Goal: Information Seeking & Learning: Learn about a topic

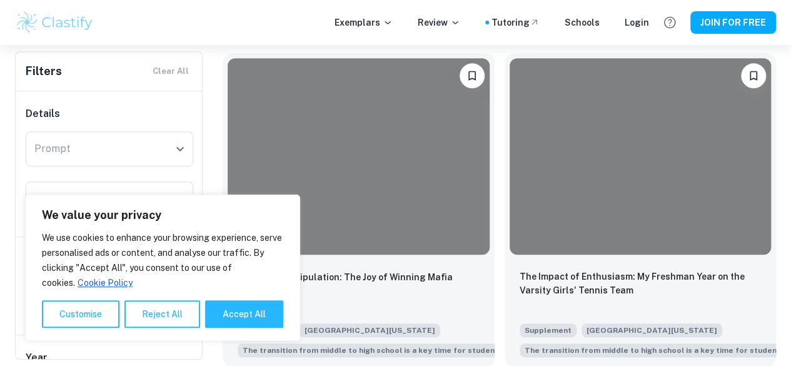
scroll to position [361, 0]
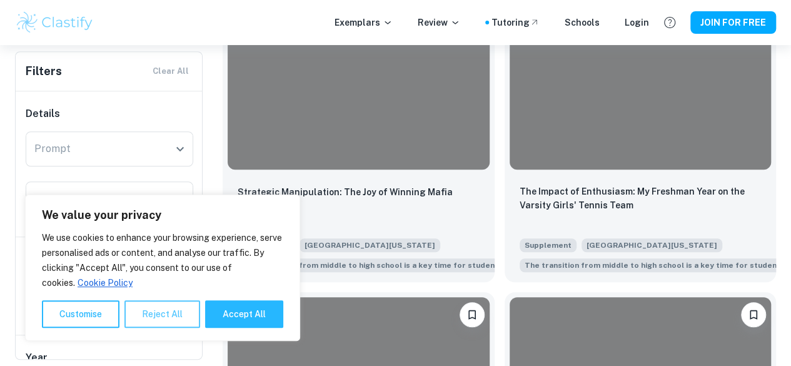
click at [178, 318] on button "Reject All" at bounding box center [162, 314] width 76 height 28
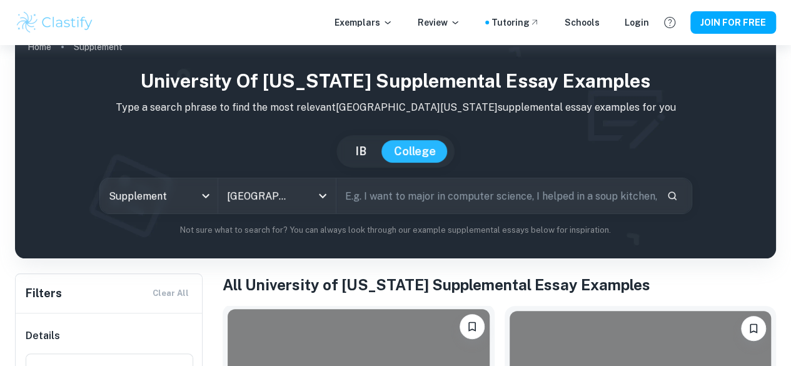
scroll to position [0, 0]
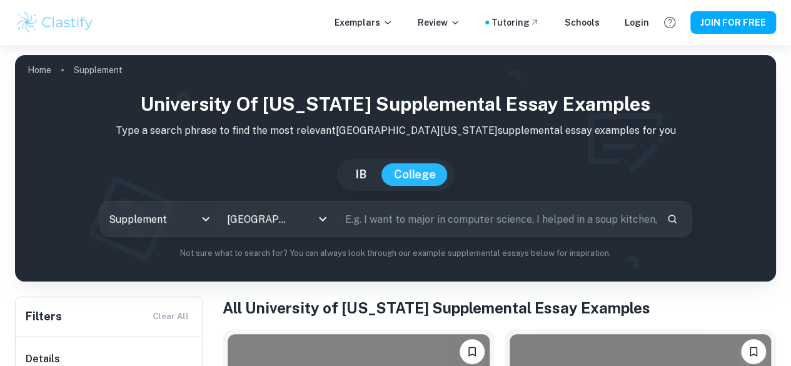
click at [358, 174] on button "IB" at bounding box center [361, 174] width 36 height 23
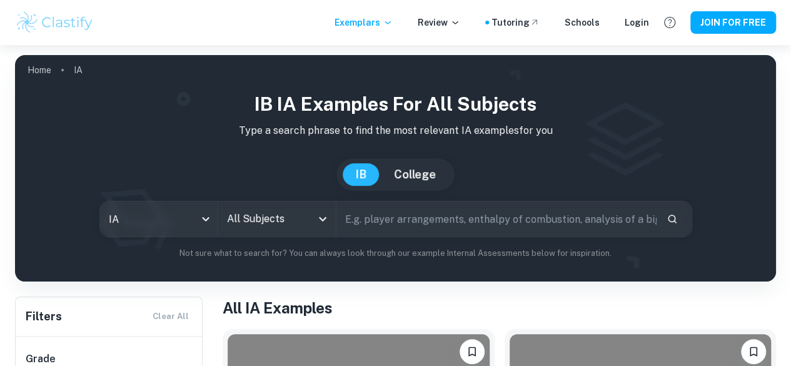
click at [403, 181] on button "College" at bounding box center [415, 174] width 67 height 23
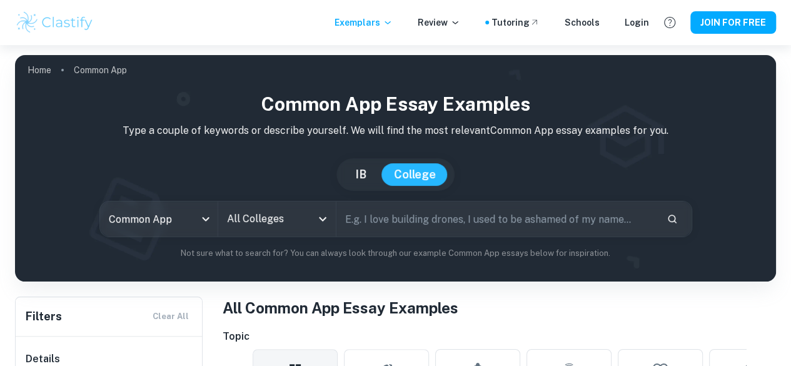
type input "ia"
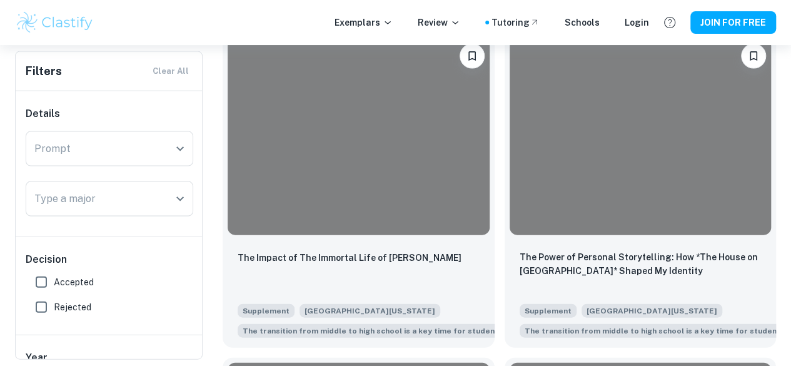
scroll to position [1328, 0]
